Goal: Navigation & Orientation: Understand site structure

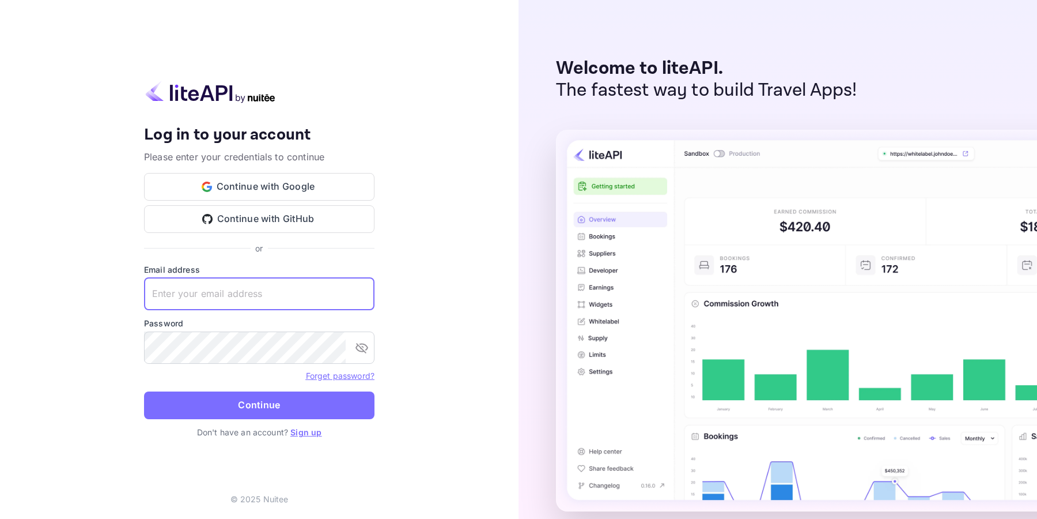
click at [255, 294] on input "text" at bounding box center [259, 294] width 231 height 32
type input "[EMAIL_ADDRESS][DOMAIN_NAME]"
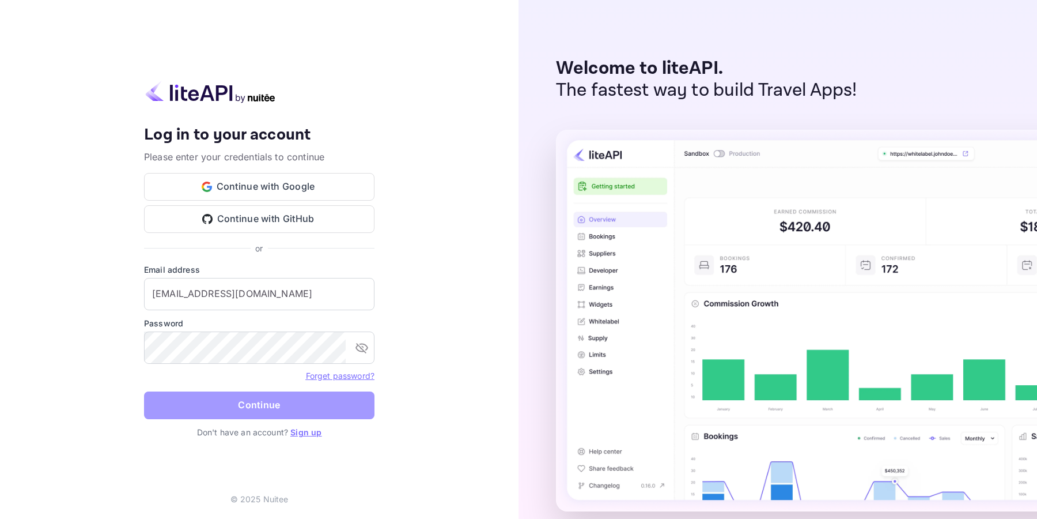
click at [299, 403] on button "Continue" at bounding box center [259, 405] width 231 height 28
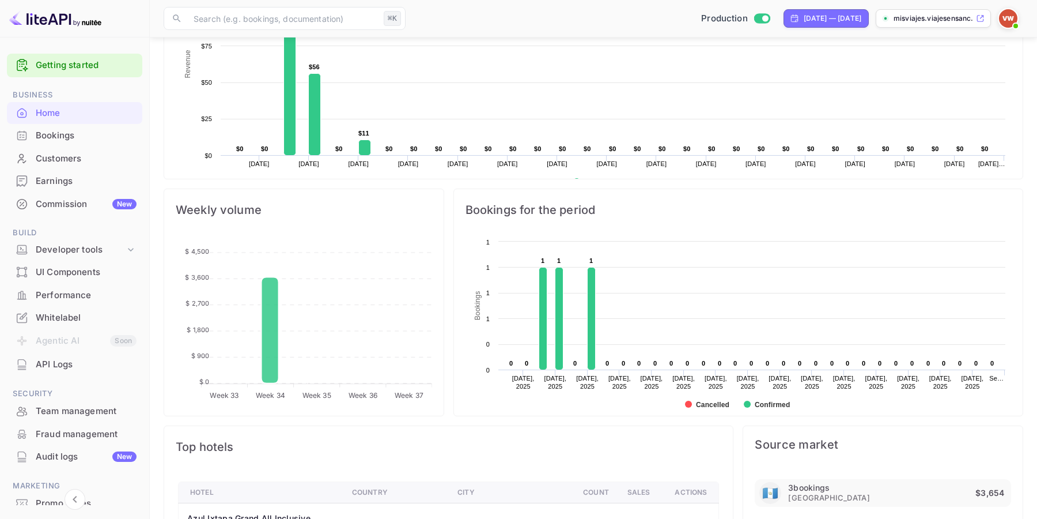
scroll to position [284, 0]
click at [64, 155] on div "Customers" at bounding box center [86, 158] width 101 height 13
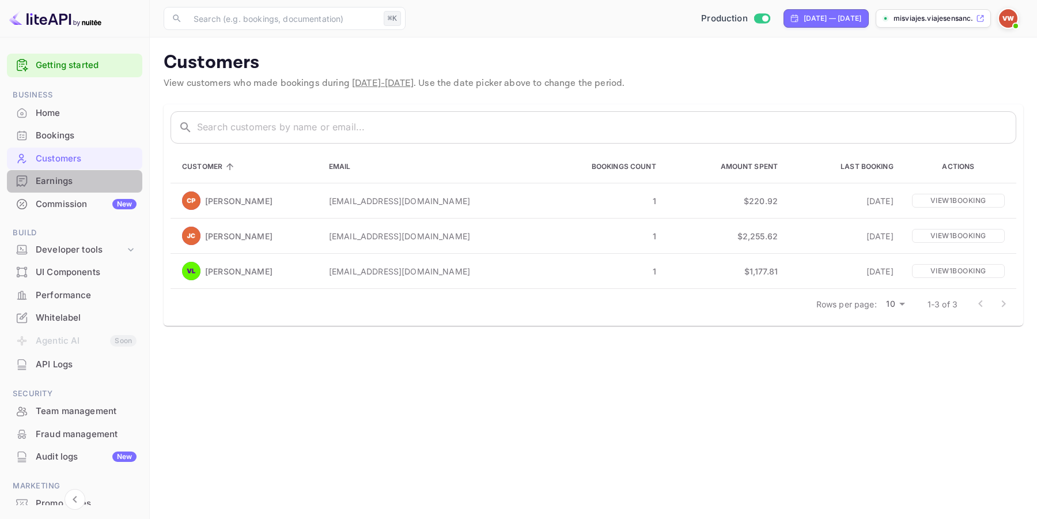
click at [75, 178] on div "Earnings" at bounding box center [86, 181] width 101 height 13
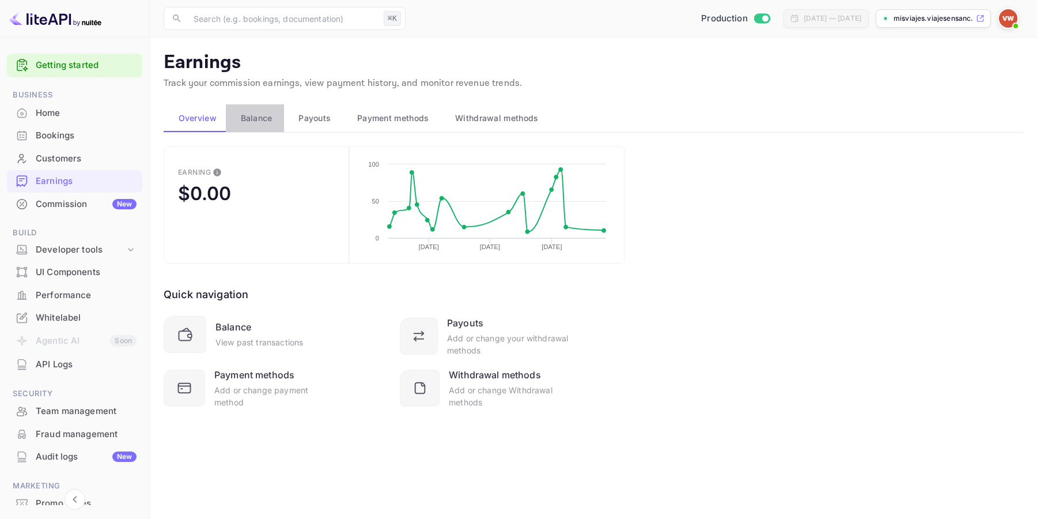
click at [255, 118] on span "Balance" at bounding box center [257, 118] width 32 height 14
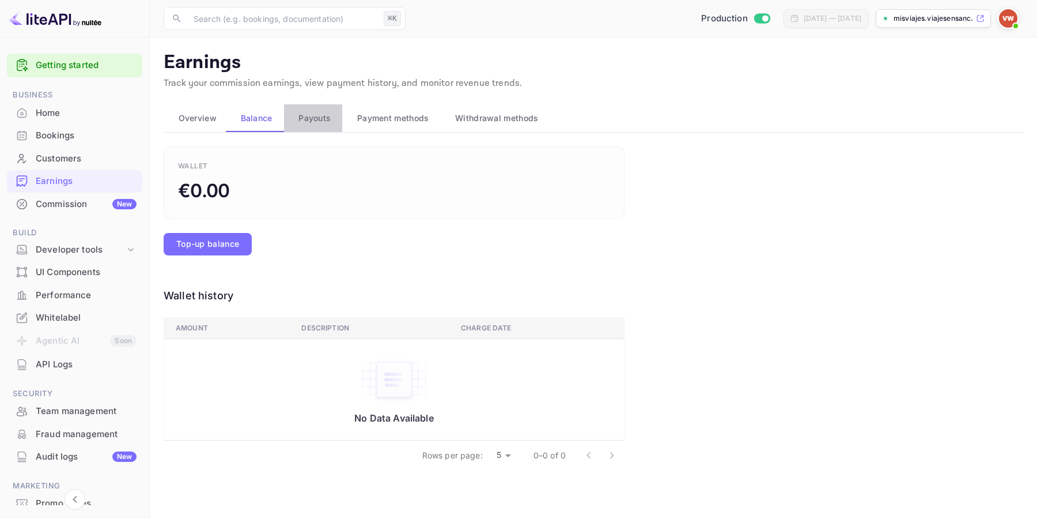
click at [314, 117] on span "Payouts" at bounding box center [315, 118] width 32 height 14
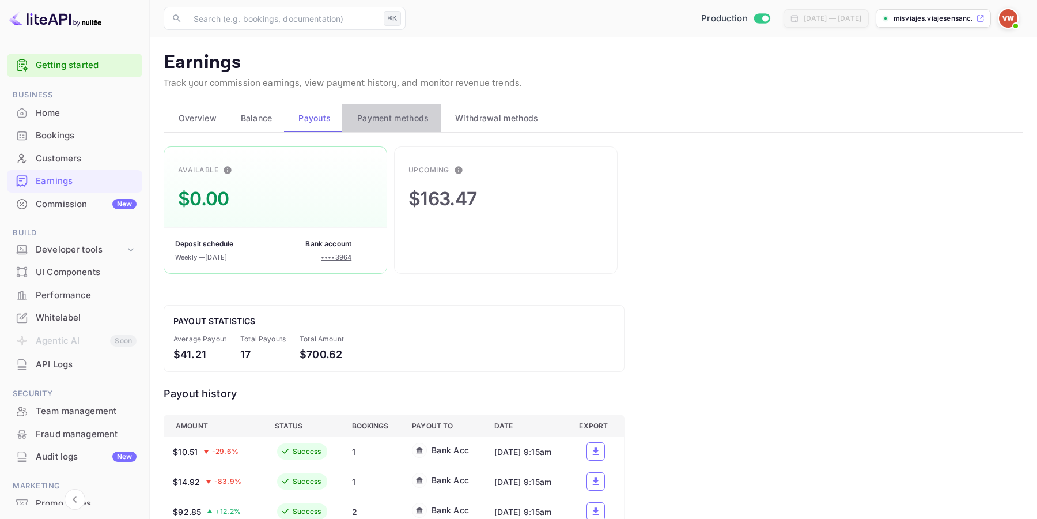
click at [372, 114] on span "Payment methods" at bounding box center [393, 118] width 72 height 14
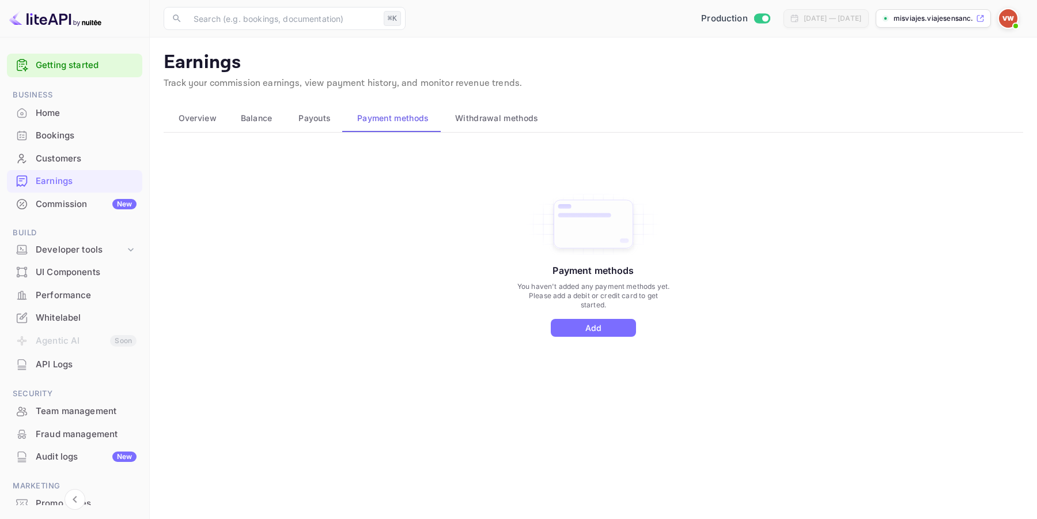
click at [495, 116] on span "Withdrawal methods" at bounding box center [496, 118] width 83 height 14
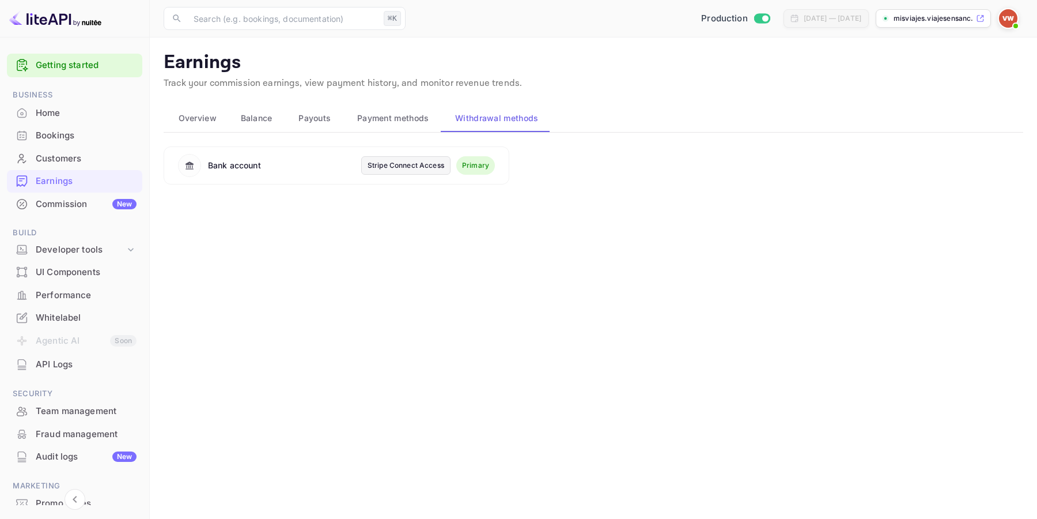
click at [199, 116] on span "Overview" at bounding box center [198, 118] width 38 height 14
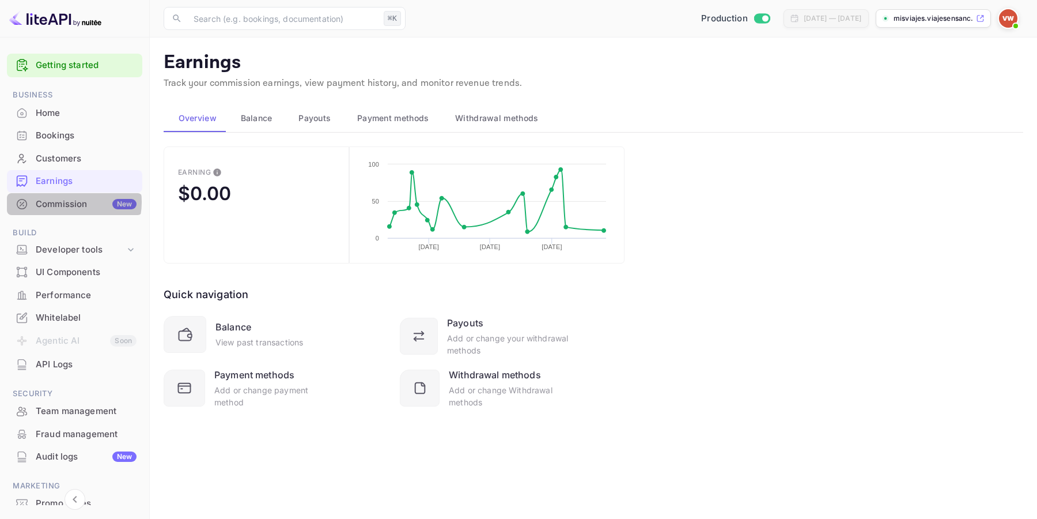
click at [70, 202] on div "Commission New" at bounding box center [86, 204] width 101 height 13
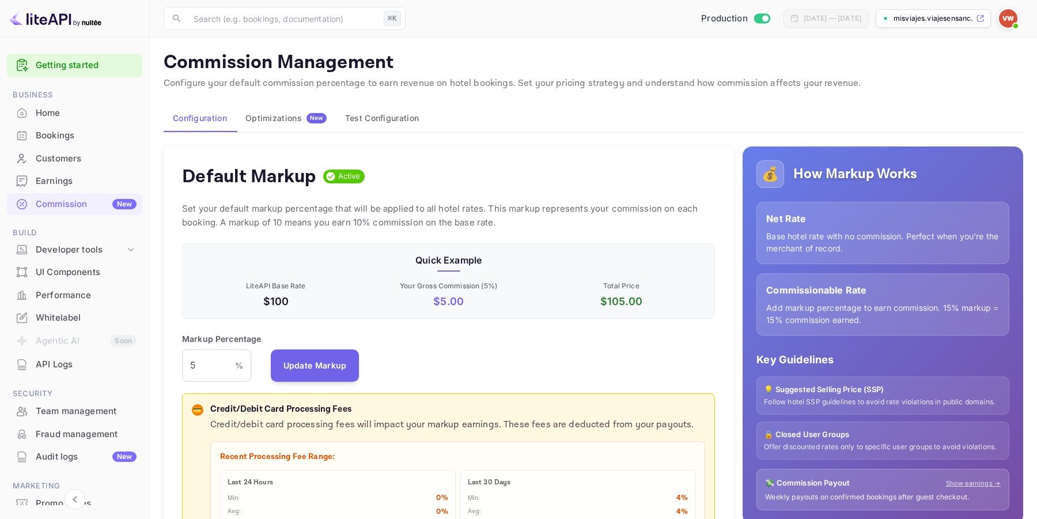
scroll to position [205, 534]
click at [84, 291] on div "Performance" at bounding box center [86, 295] width 101 height 13
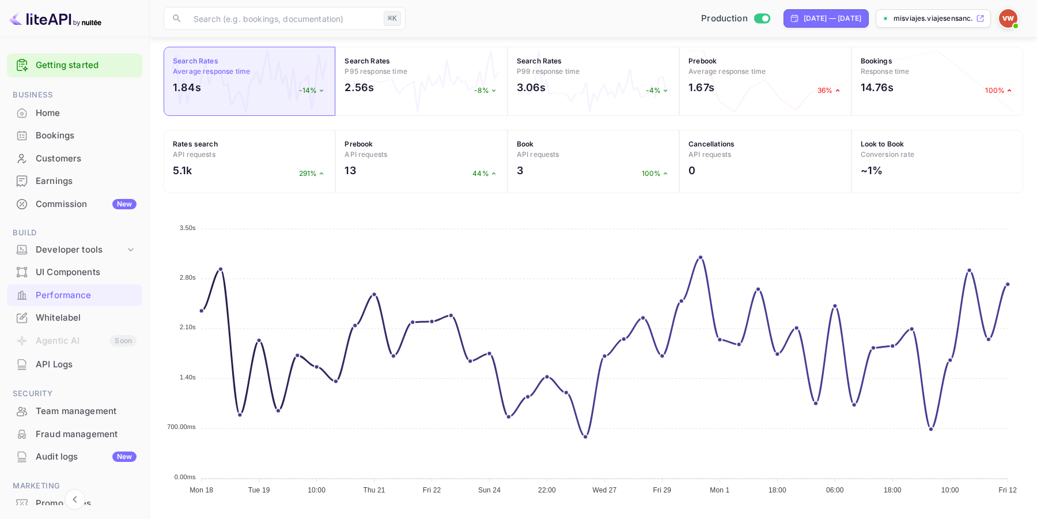
scroll to position [380, 0]
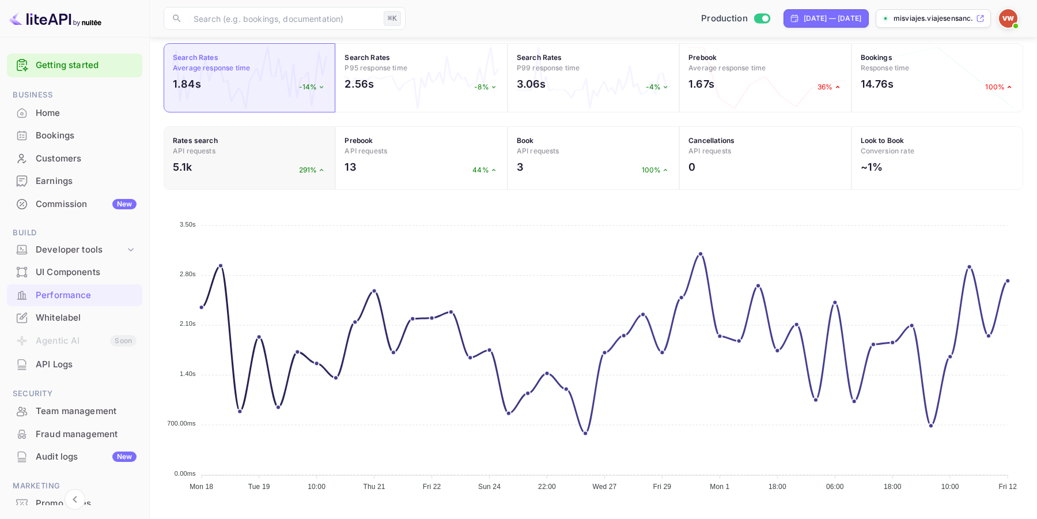
click at [271, 169] on div "5.1k 291%" at bounding box center [249, 169] width 153 height 21
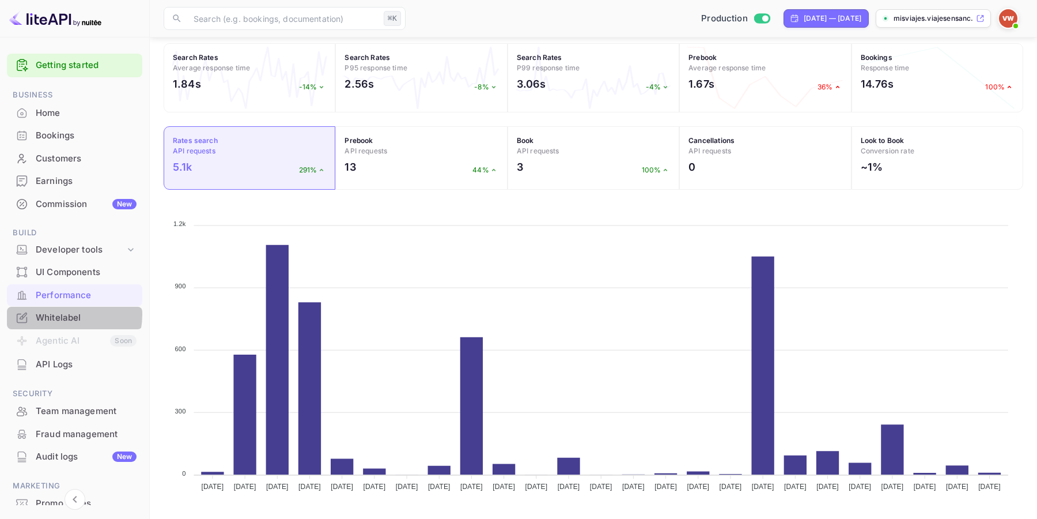
click at [59, 314] on div "Whitelabel" at bounding box center [86, 317] width 101 height 13
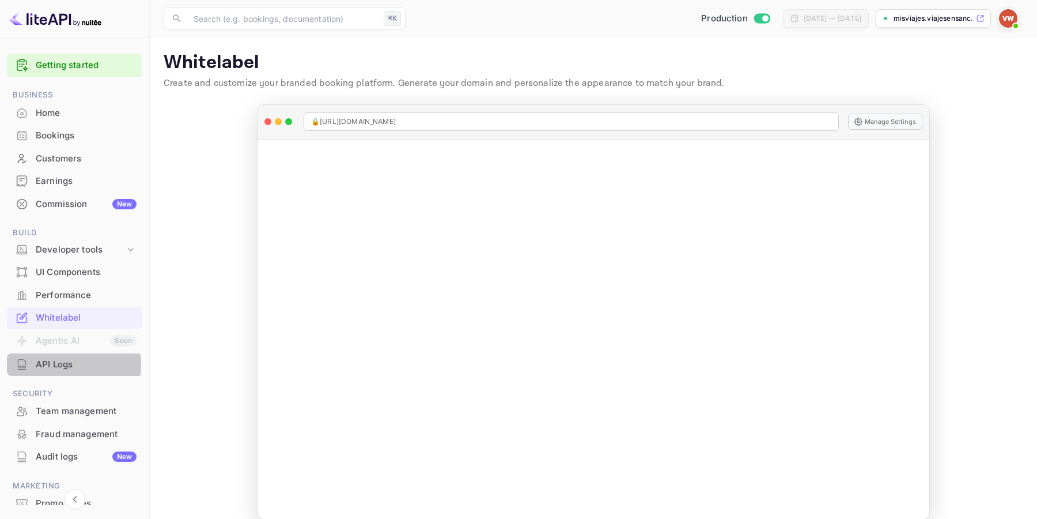
click at [54, 364] on div "API Logs" at bounding box center [86, 364] width 101 height 13
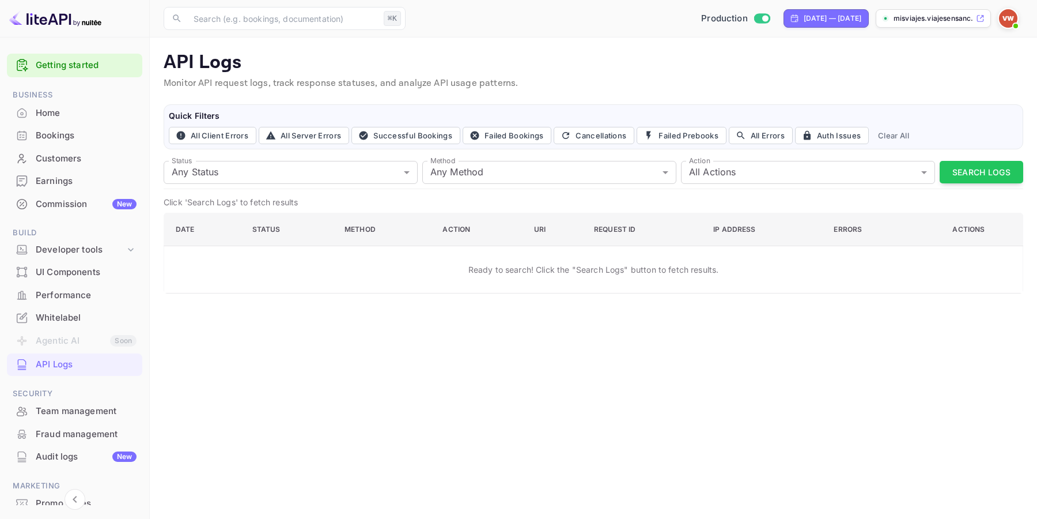
click at [89, 409] on div "Team management" at bounding box center [86, 411] width 101 height 13
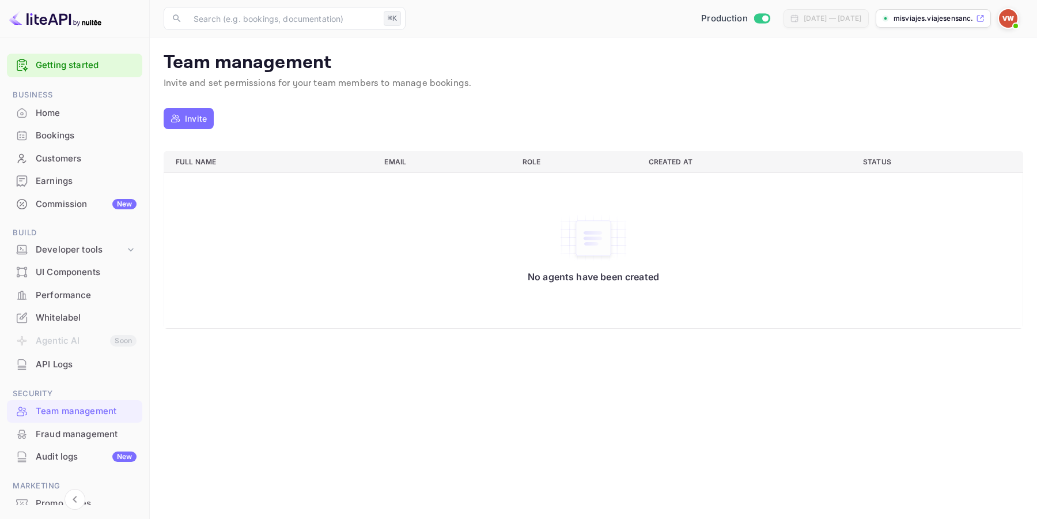
click at [82, 433] on div "Fraud management" at bounding box center [86, 434] width 101 height 13
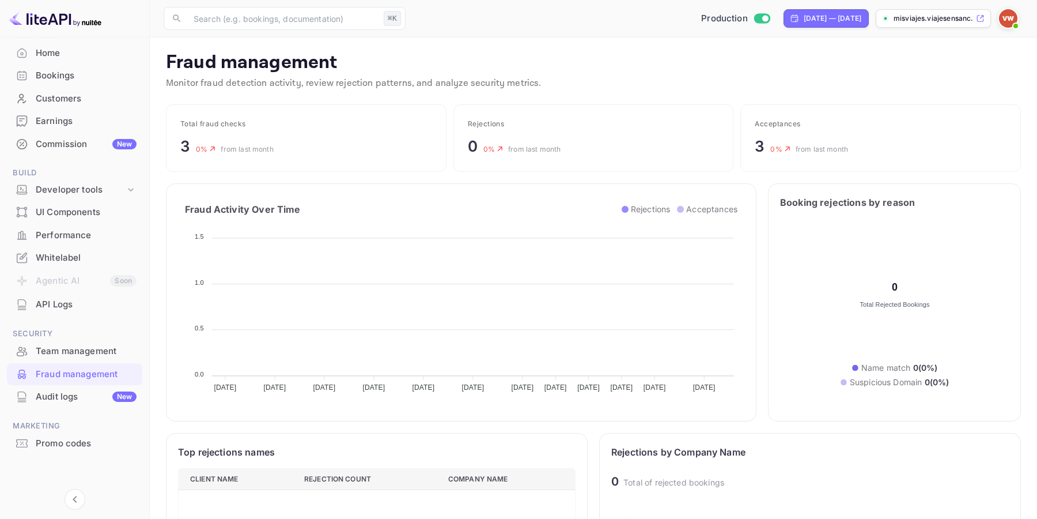
scroll to position [237, 398]
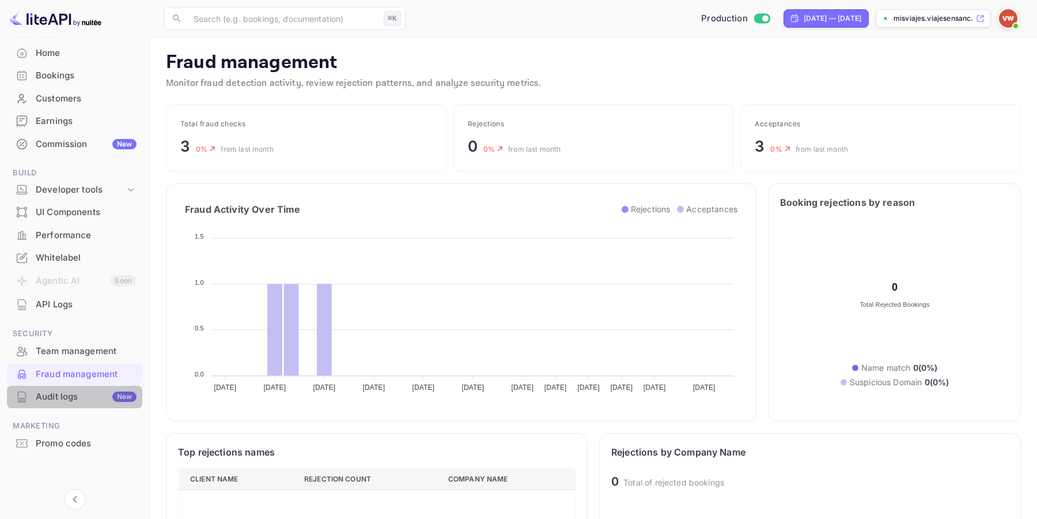
click at [75, 395] on div "Audit logs New" at bounding box center [86, 396] width 101 height 13
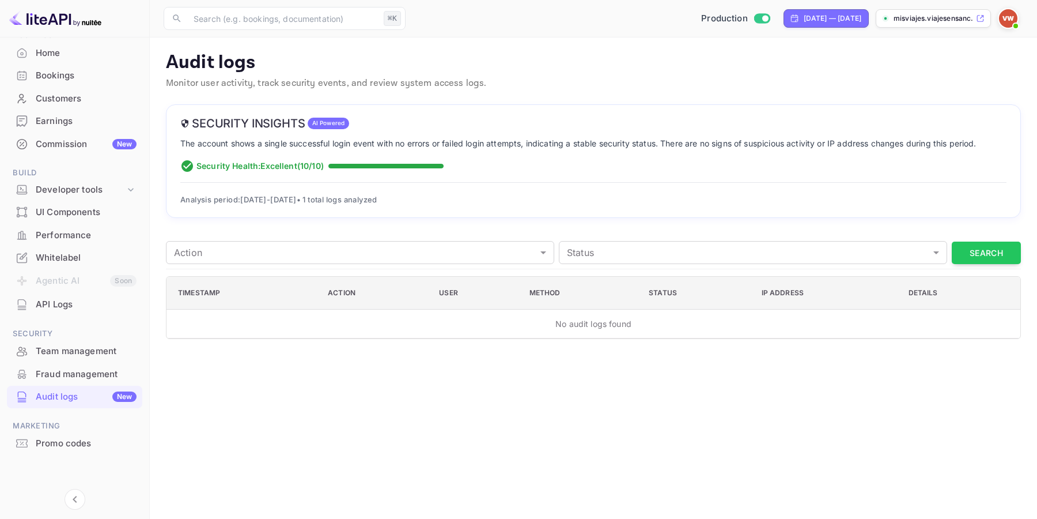
click at [65, 445] on div "Promo codes" at bounding box center [86, 443] width 101 height 13
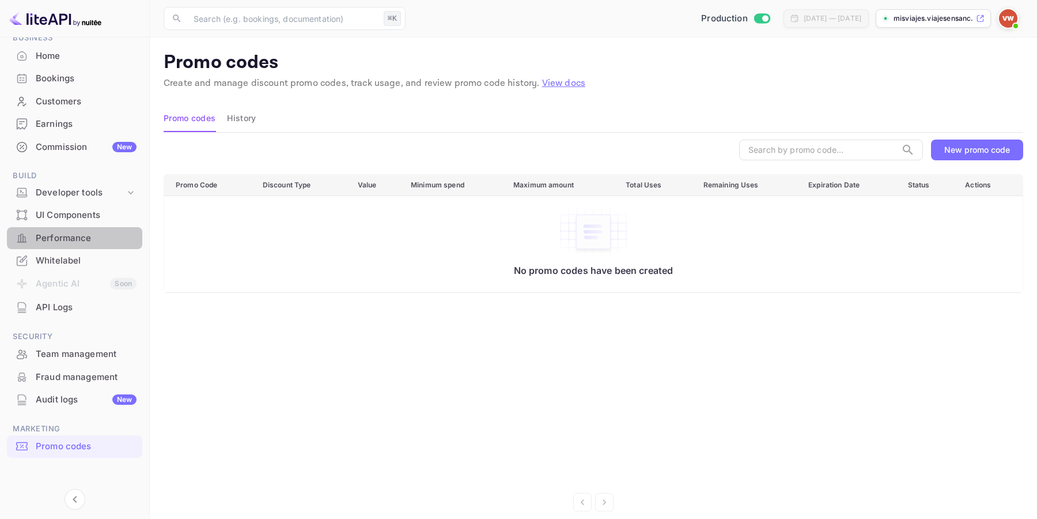
click at [91, 240] on div "Performance" at bounding box center [86, 238] width 101 height 13
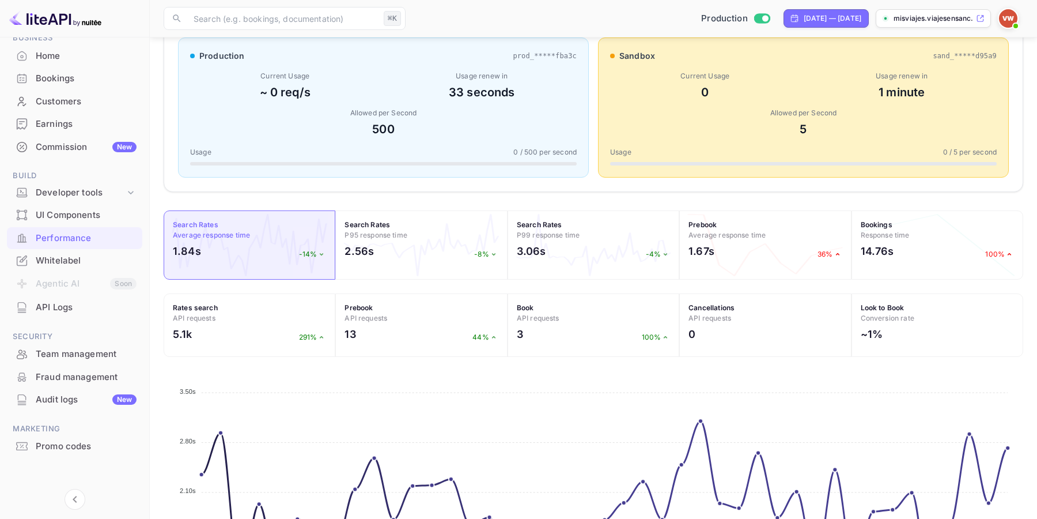
scroll to position [214, 0]
click at [412, 322] on div "Prebook API requests 13 44%" at bounding box center [421, 323] width 172 height 63
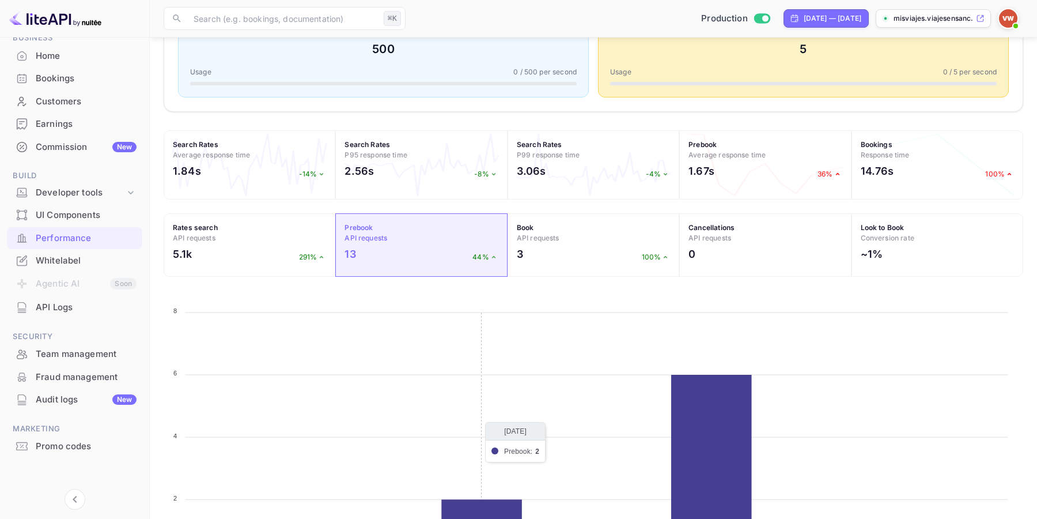
scroll to position [292, 0]
click at [921, 153] on h4 "Bookings Response time" at bounding box center [937, 150] width 153 height 21
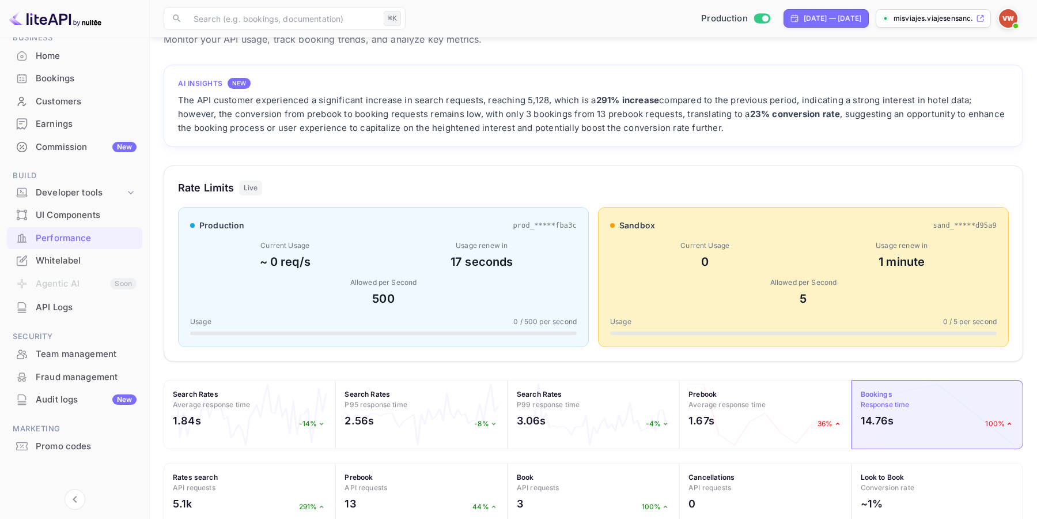
scroll to position [0, 0]
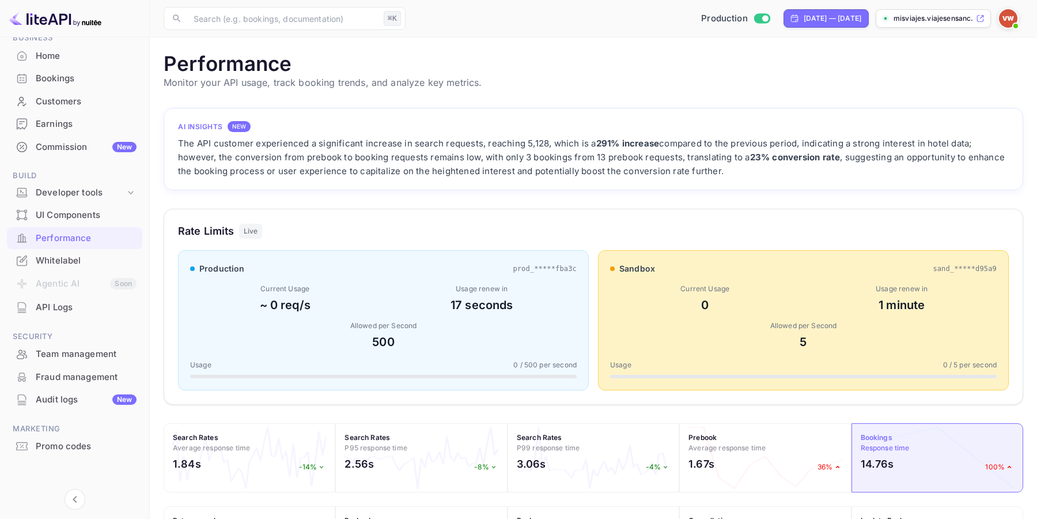
click at [1009, 18] on img at bounding box center [1008, 18] width 18 height 18
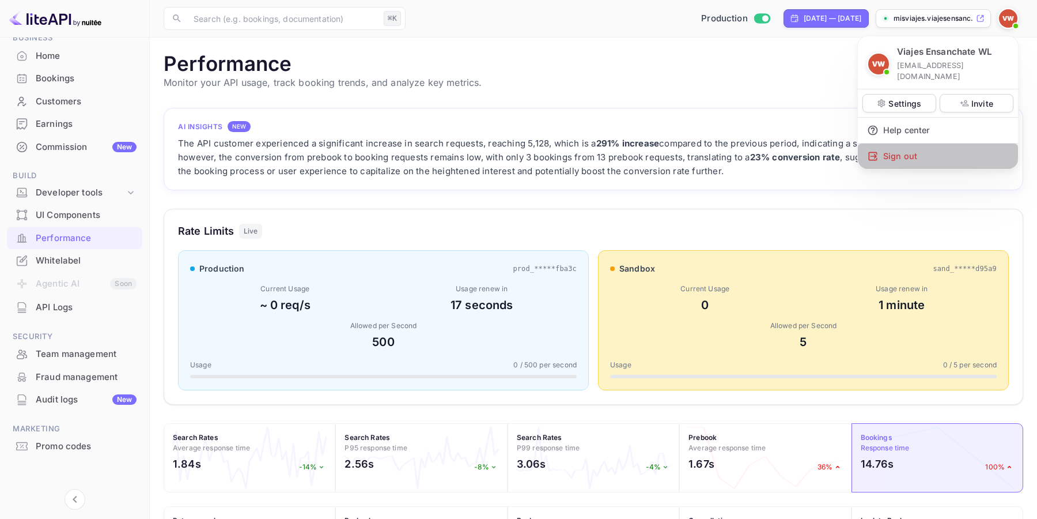
click at [913, 147] on div "Sign out" at bounding box center [938, 155] width 160 height 25
